Goal: Find specific page/section: Find specific page/section

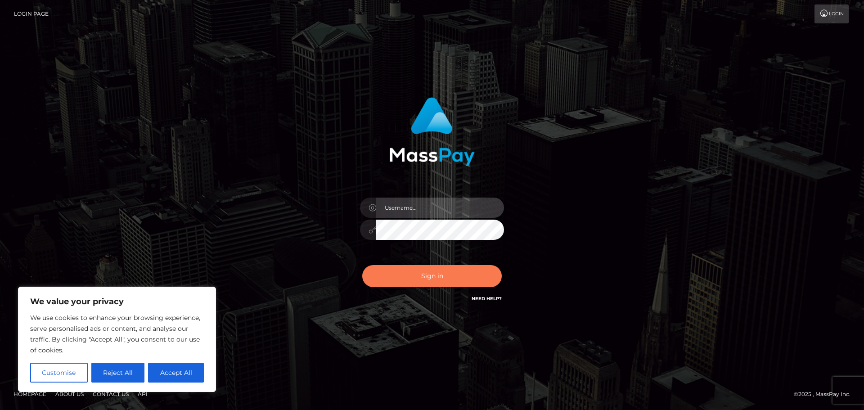
type input "hello.feetfinder"
click at [439, 277] on button "Sign in" at bounding box center [432, 276] width 140 height 22
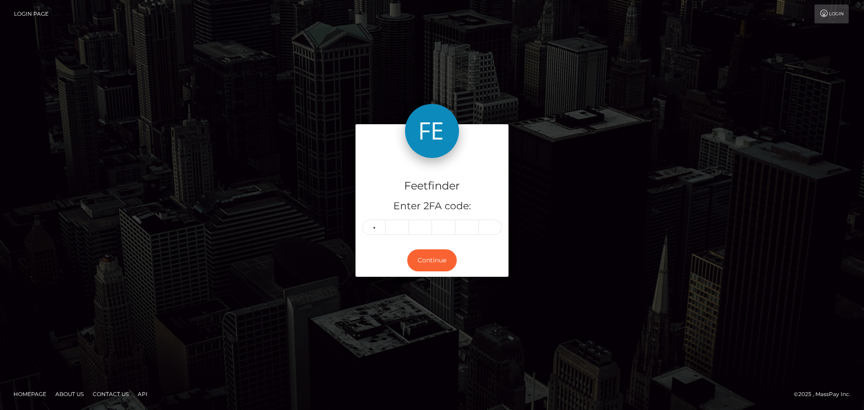
type input "3"
type input "8"
type input "2"
type input "0"
type input "8"
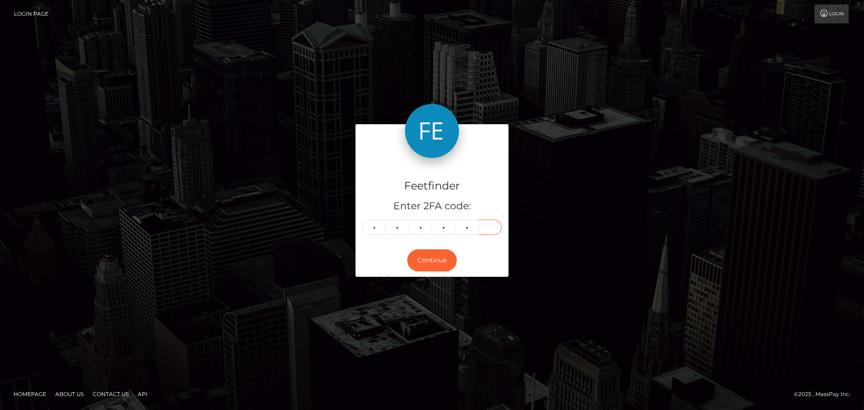
type input "4"
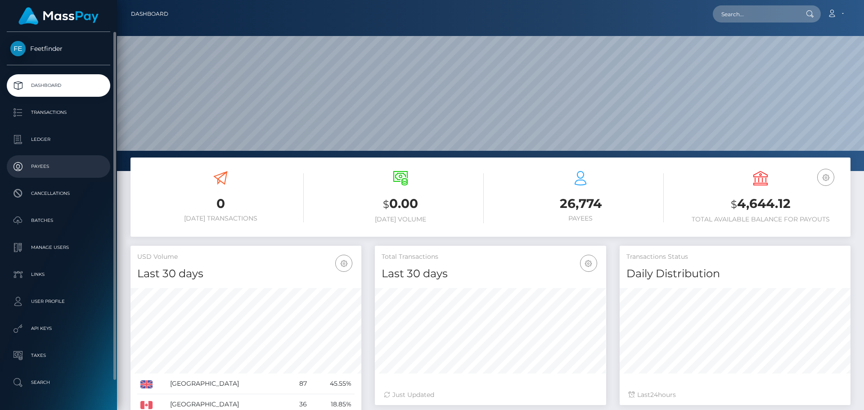
click at [52, 175] on link "Payees" at bounding box center [59, 166] width 104 height 23
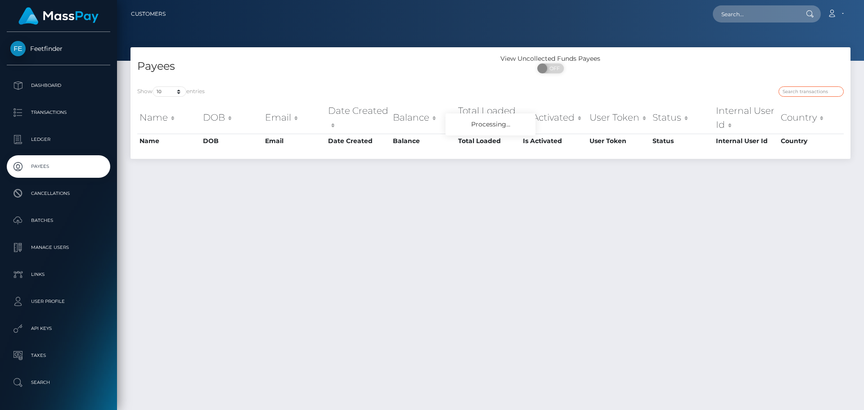
click at [791, 93] on input "search" at bounding box center [811, 91] width 65 height 10
paste input "c573f009-840a-11f0-8023-0266f44cc279"
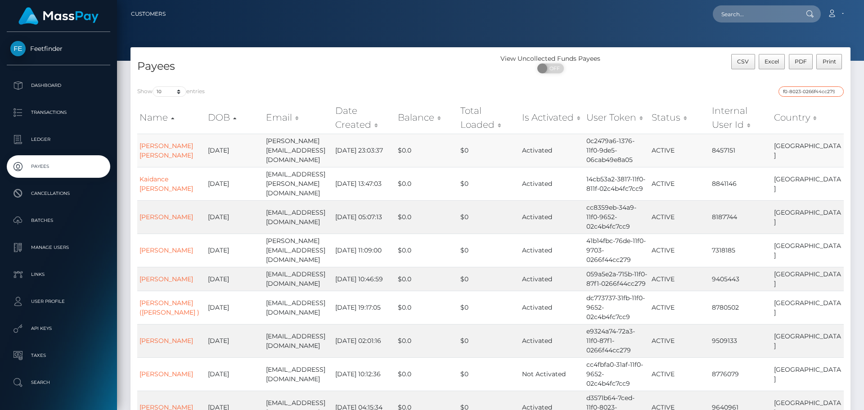
type input "c573f009-840a-11f0-8023-0266f44cc279"
click at [434, 145] on td "$0.0" at bounding box center [427, 150] width 63 height 33
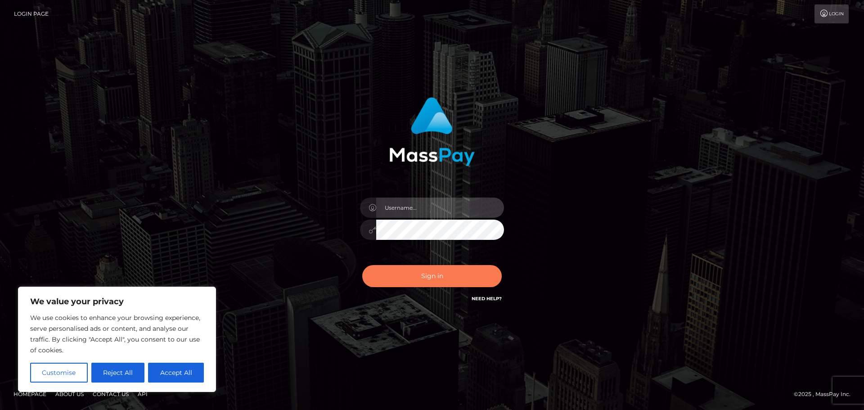
type input "hello.feetfinder"
click at [424, 285] on button "Sign in" at bounding box center [432, 276] width 140 height 22
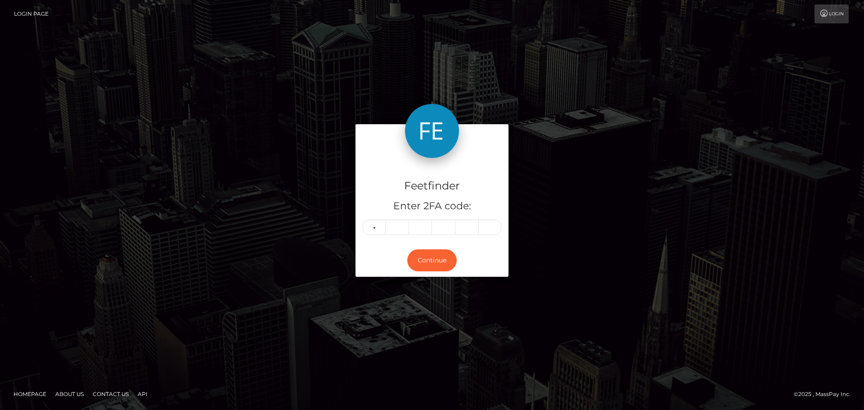
type input "7"
type input "3"
type input "2"
type input "8"
type input "7"
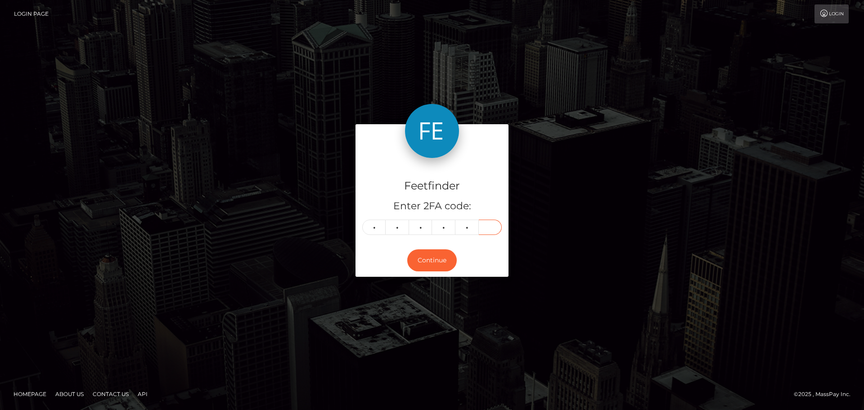
type input "2"
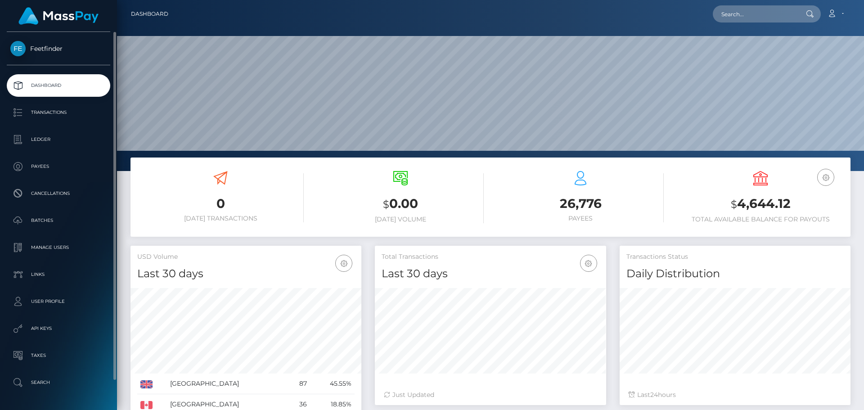
scroll to position [160, 231]
click at [53, 172] on p "Payees" at bounding box center [58, 167] width 96 height 14
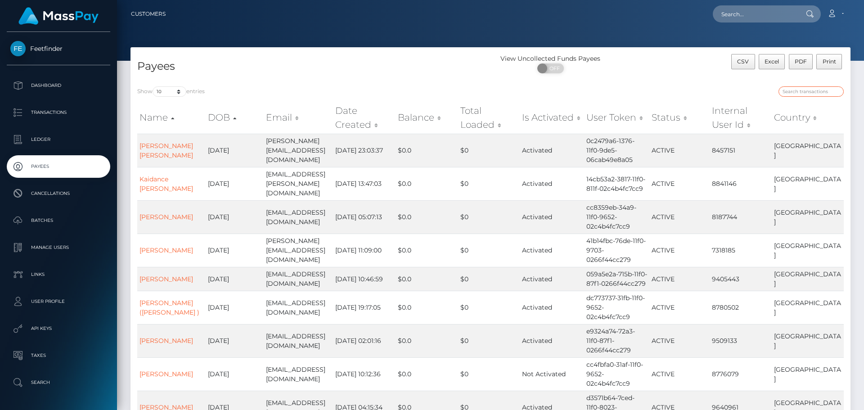
click at [795, 96] on input "search" at bounding box center [811, 91] width 65 height 10
paste input "fc11a997-5cdf-11f0-b1fb-02a8c2768cb9"
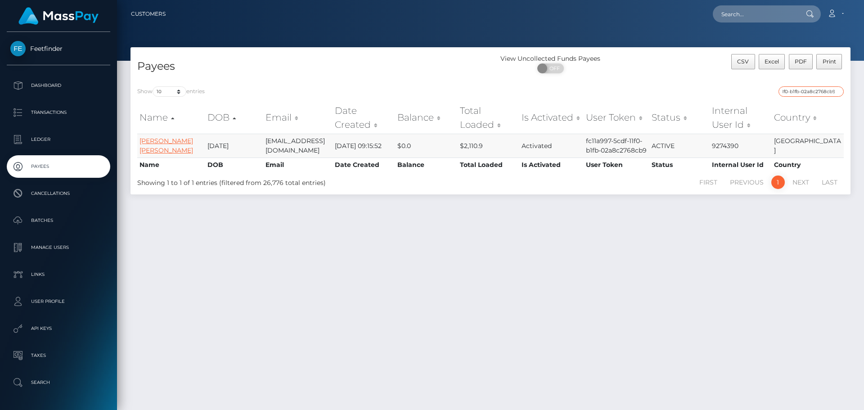
type input "fc11a997-5cdf-11f0-b1fb-02a8c2768cb9"
click at [157, 150] on link "Adele Louise Burford" at bounding box center [167, 146] width 54 height 18
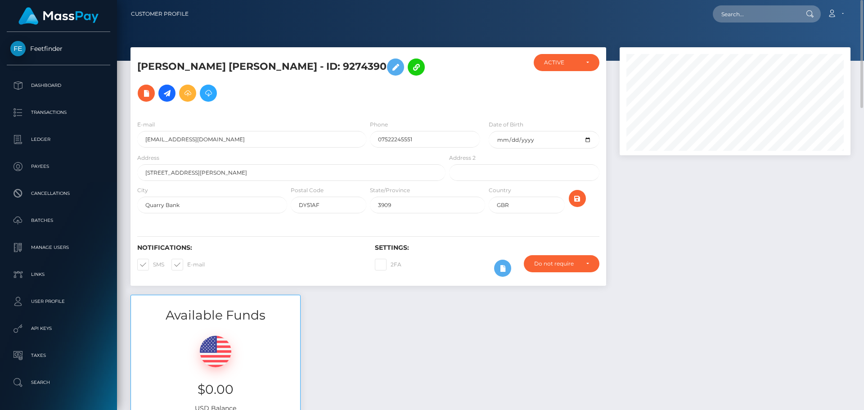
scroll to position [45, 0]
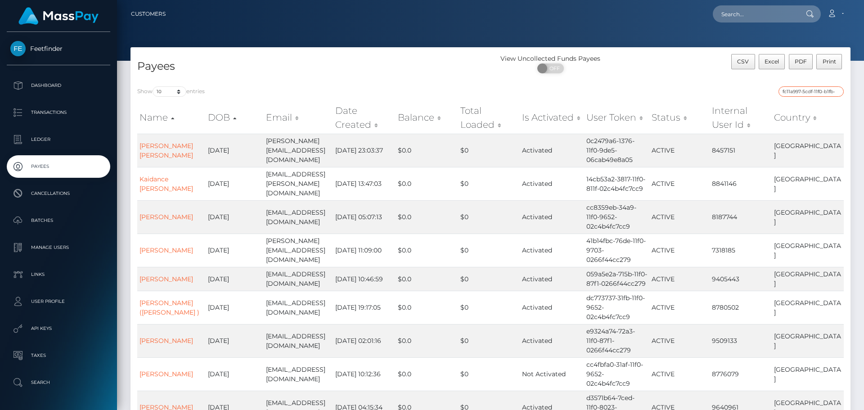
click at [795, 94] on input "fc11a997-5cdf-11f0-b1fb-02a8c2768cb9" at bounding box center [811, 91] width 65 height 10
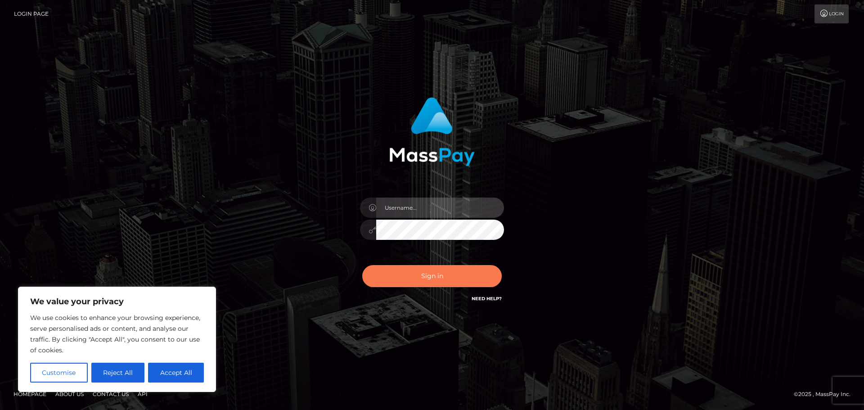
type input "hello.feetfinder"
click at [415, 275] on button "Sign in" at bounding box center [432, 276] width 140 height 22
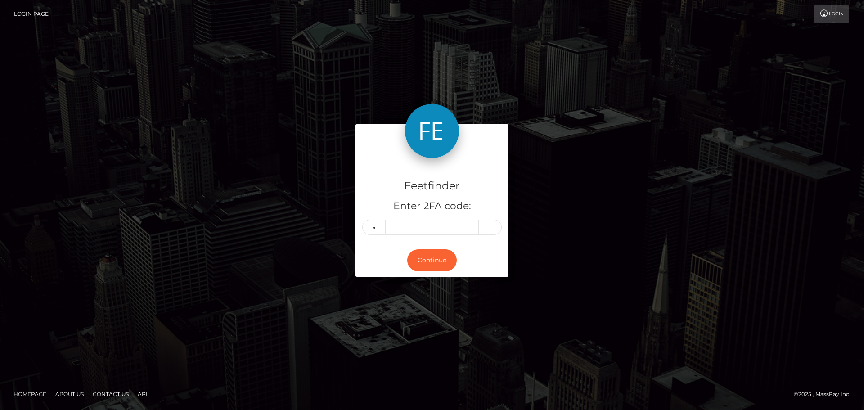
type input "4"
type input "6"
type input "7"
type input "0"
type input "3"
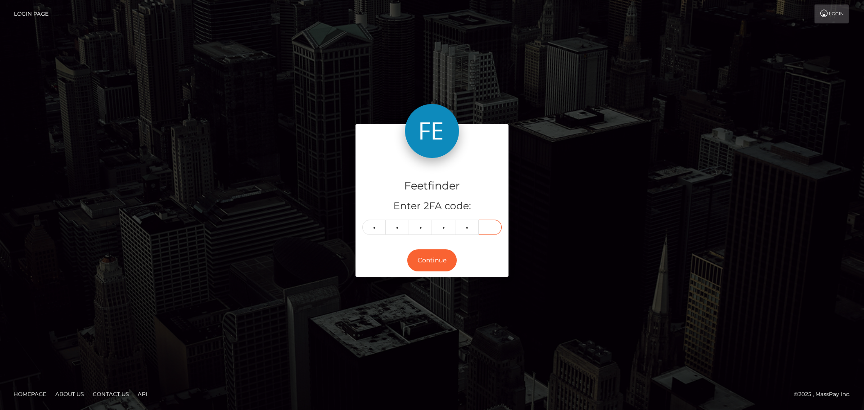
type input "0"
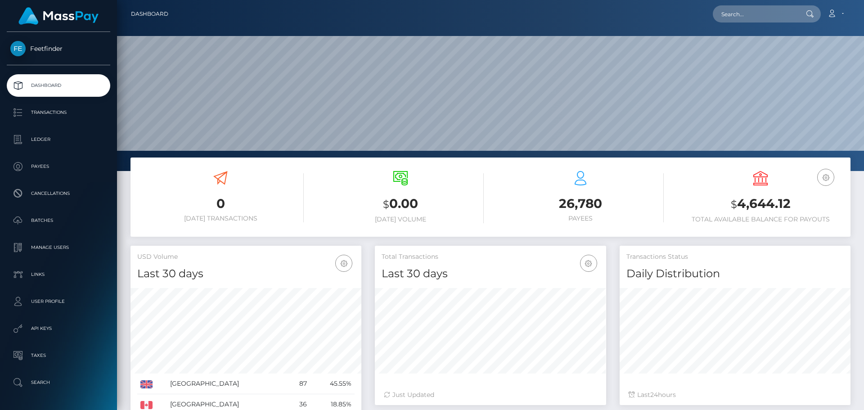
scroll to position [160, 231]
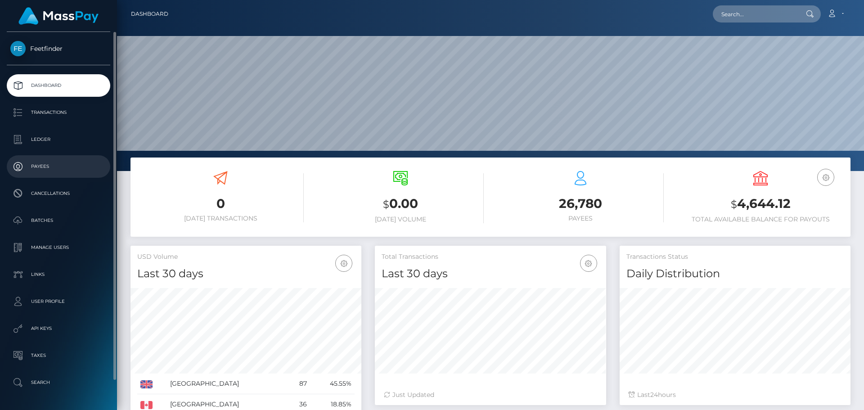
click at [23, 168] on p "Payees" at bounding box center [58, 167] width 96 height 14
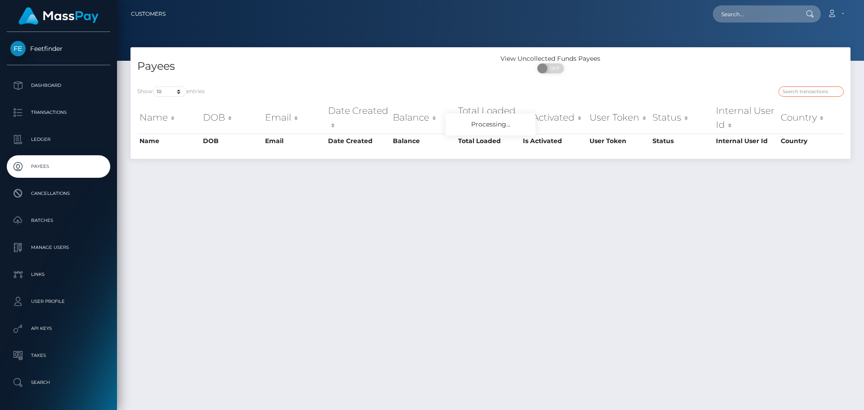
click at [801, 87] on input "search" at bounding box center [811, 91] width 65 height 10
paste input "4c9c4063-67b7-11f0-a026-06178c1a380f"
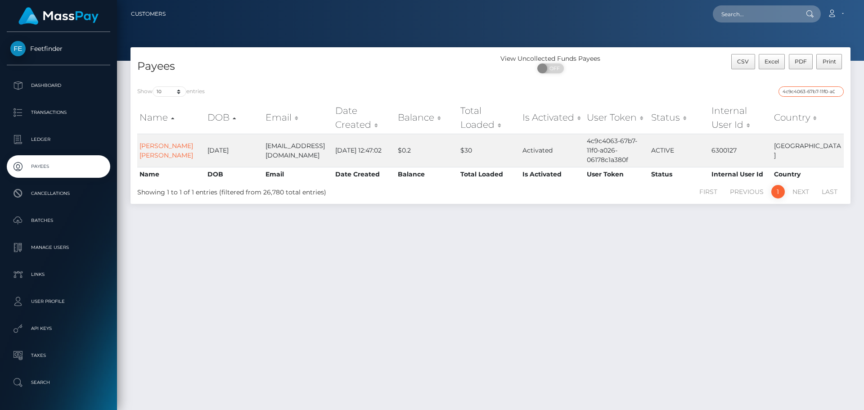
click at [786, 92] on input "4c9c4063-67b7-11f0-a026-06178c1a380f" at bounding box center [811, 91] width 65 height 10
paste input "269555e5-7afa-11f0-8023-0266f44cc279"
click at [797, 92] on input "269555e5-7afa-11f0-8023-0266f44cc279" at bounding box center [811, 91] width 65 height 10
paste input "99e72de5-6b7f-11f0-87f1"
click at [805, 89] on input "99e72de5-6b7f-11f0-87f1-0266f44cc279" at bounding box center [811, 91] width 65 height 10
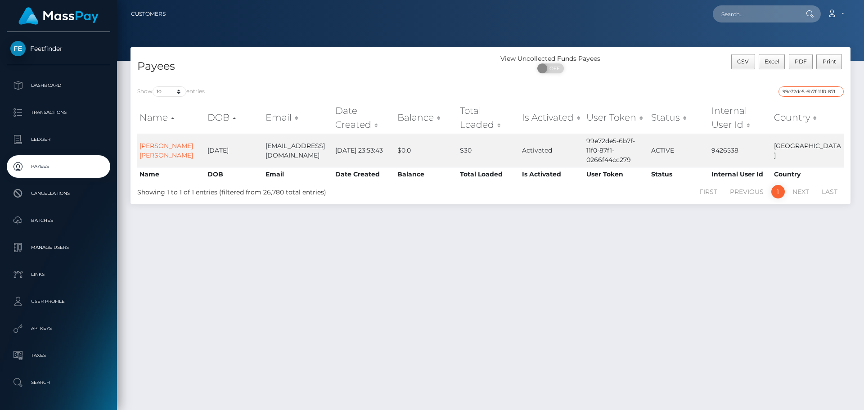
paste input "c573f009-840a-11f0-8023"
click at [788, 95] on input "c573f009-840a-11f0-8023-0266f44cc279" at bounding box center [811, 91] width 65 height 10
paste input "6b8d96ef-7f59"
click at [819, 87] on input "6b8d96ef-7f59-11f0-8023-0266f44cc279" at bounding box center [811, 91] width 65 height 10
paste input "3ac4c5b5-8407"
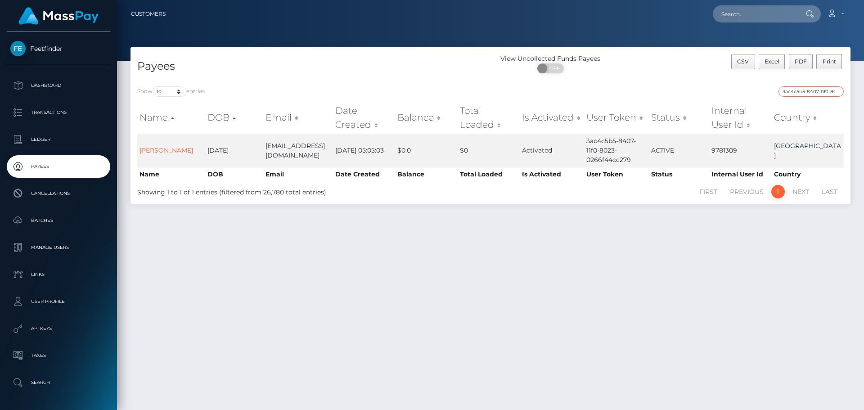
click at [796, 94] on input "3ac4c5b5-8407-11f0-8023-0266f44cc279" at bounding box center [811, 91] width 65 height 10
paste input "a8a3ee9e-7334-11f0-87f1"
click at [808, 86] on input "a8a3ee9e-7334-11f0-87f1-0266f44cc279" at bounding box center [811, 91] width 65 height 10
paste input "8ced8e70-6b20"
click at [793, 93] on input "8ced8e70-6b20-11f0-87f1-0266f44cc279" at bounding box center [811, 91] width 65 height 10
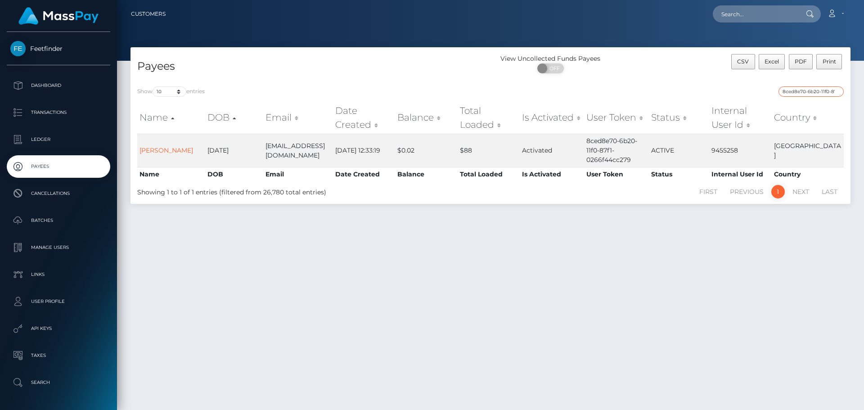
paste input "1299edc4-7896-11f0-9703"
click at [791, 88] on input "1299edc4-7896-11f0-9703-0266f44cc279" at bounding box center [811, 91] width 65 height 10
paste input "2b965a8d-777c"
click at [801, 96] on input "2b965a8d-777c-11f0-9703-0266f44cc279" at bounding box center [811, 91] width 65 height 10
paste input "dc5612ff-8916-11f0-802"
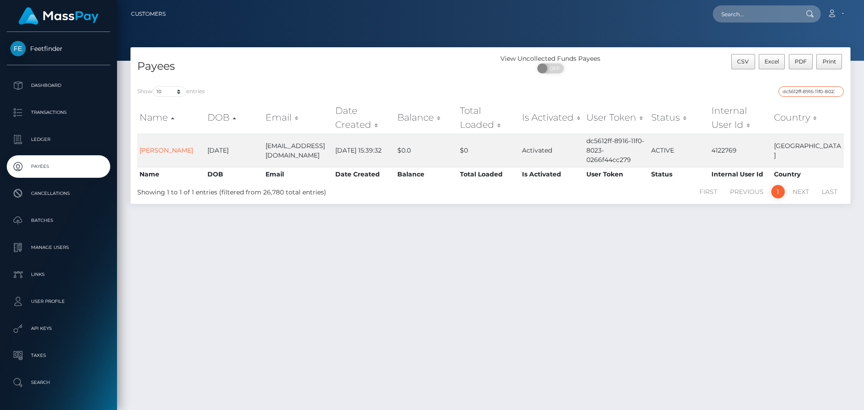
paste input "f9891c26-81a1"
click at [823, 92] on input "f9891c26-81a1-11f0-8023-0266f44cc279" at bounding box center [811, 91] width 65 height 10
paste input "49300b58-76f5-11f0-970"
click at [795, 86] on div "Show 10 25 50 100 250 entries 49300b58-76f5-11f0-9703-0266f44cc279 Name DOB Ema…" at bounding box center [491, 142] width 720 height 124
click at [795, 95] on input "49300b58-76f5-11f0-9703-0266f44cc279" at bounding box center [811, 91] width 65 height 10
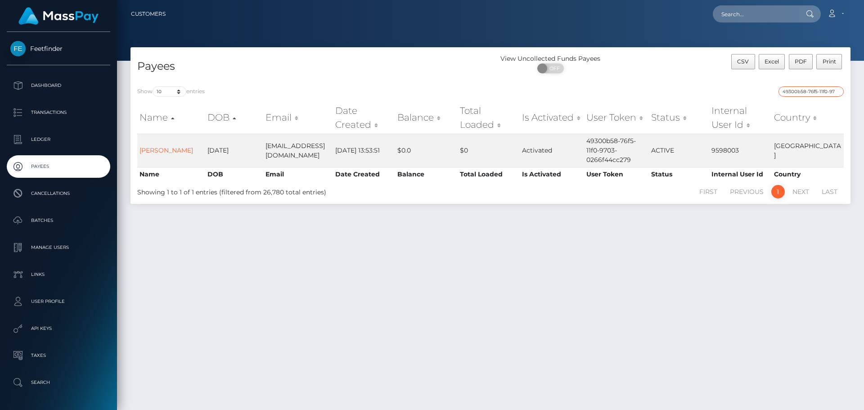
paste input "09c2b1d7-74f1"
click at [799, 92] on input "09c2b1d7-74f1-11f0-9703-0266f44cc279" at bounding box center [811, 91] width 65 height 10
paste input "bb22fdd3-7bdc-11f0-802"
click at [795, 96] on input "bb22fdd3-7bdc-11f0-8023-0266f44cc279" at bounding box center [811, 91] width 65 height 10
paste input "8b833bb8-7c42"
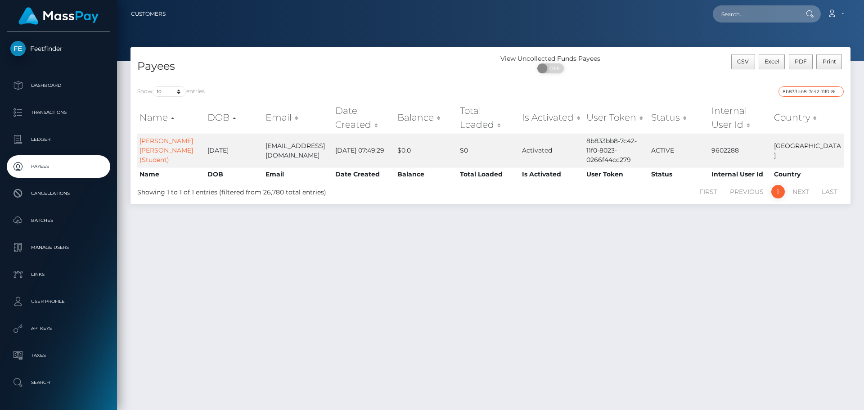
click at [802, 92] on input "8b833bb8-7c42-11f0-8023-0266f44cc279" at bounding box center [811, 91] width 65 height 10
paste input "9a1652c5-79da-11f0-970"
type input "9a1652c5-79da-11f0-9703-0266f44cc279"
